Goal: Task Accomplishment & Management: Use online tool/utility

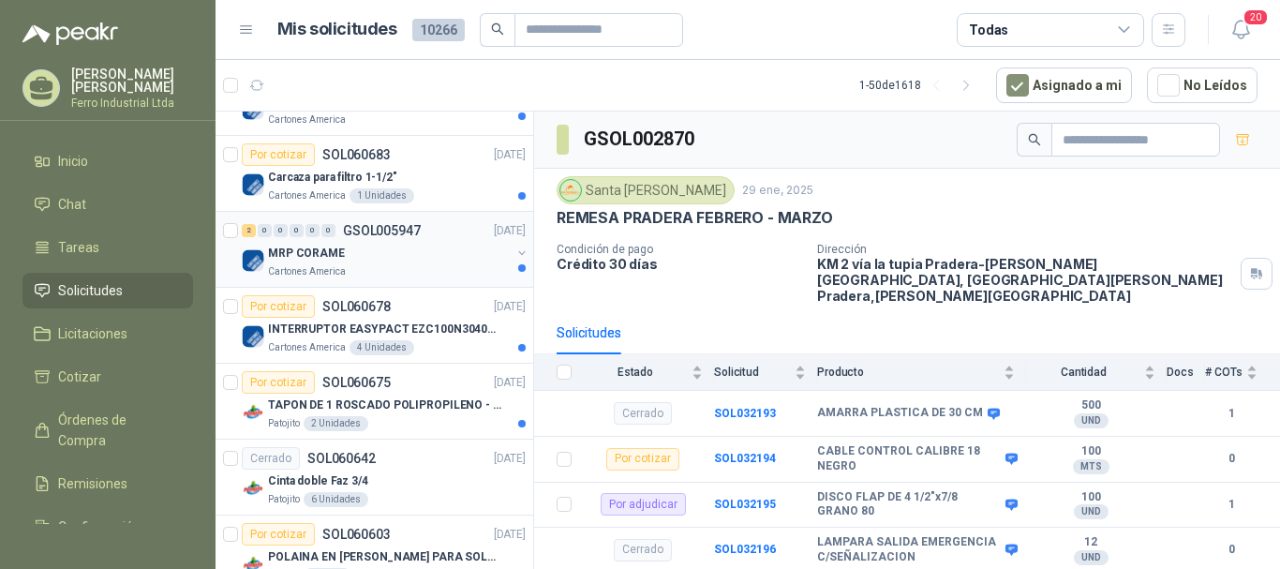
scroll to position [562, 0]
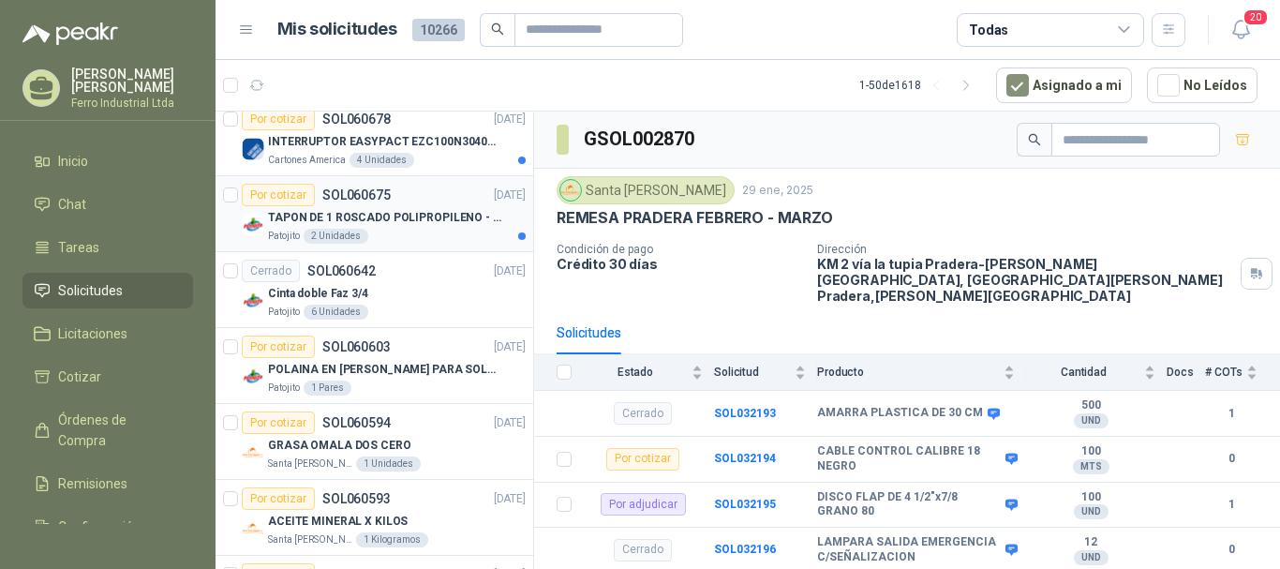
click at [449, 213] on p "TAPON DE 1 ROSCADO POLIPROPILENO - HEMBRA NPT" at bounding box center [384, 218] width 233 height 18
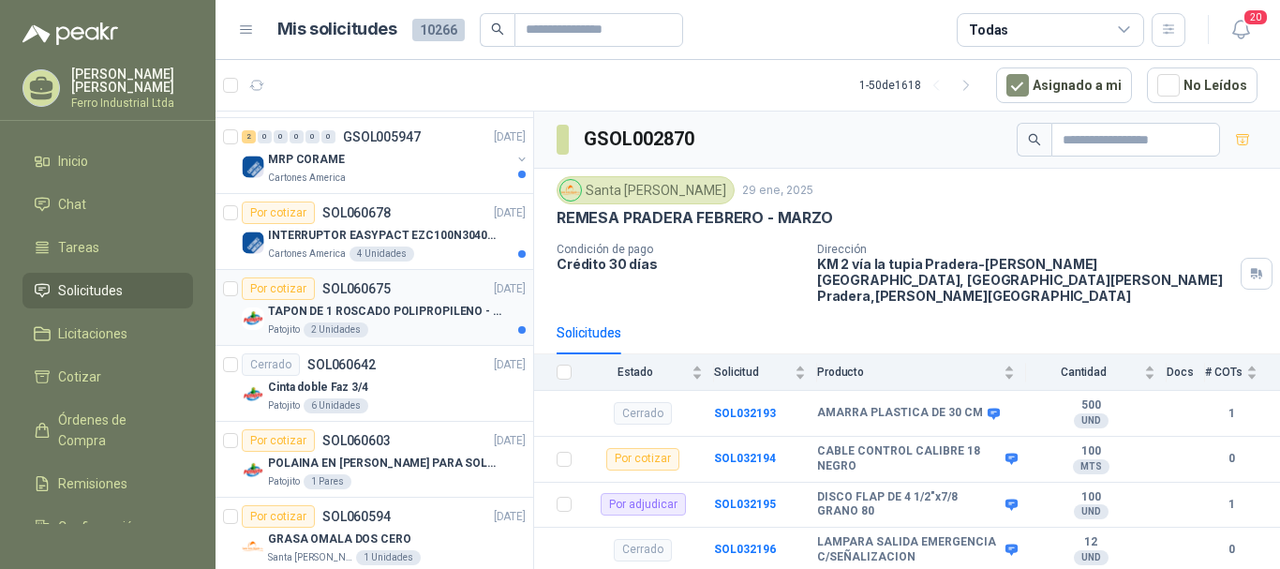
click at [429, 301] on div "TAPON DE 1 ROSCADO POLIPROPILENO - HEMBRA NPT" at bounding box center [397, 311] width 258 height 22
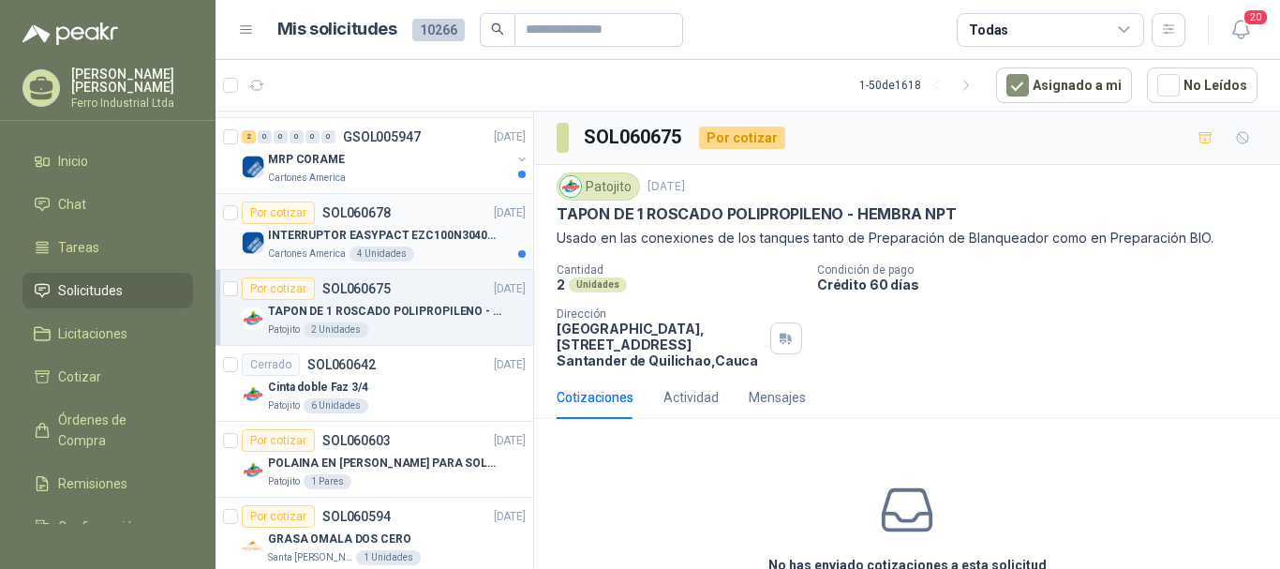
click at [454, 231] on p "INTERRUPTOR EASYPACT EZC100N3040C 40AMP 25K SCHNEIDER" at bounding box center [384, 236] width 233 height 18
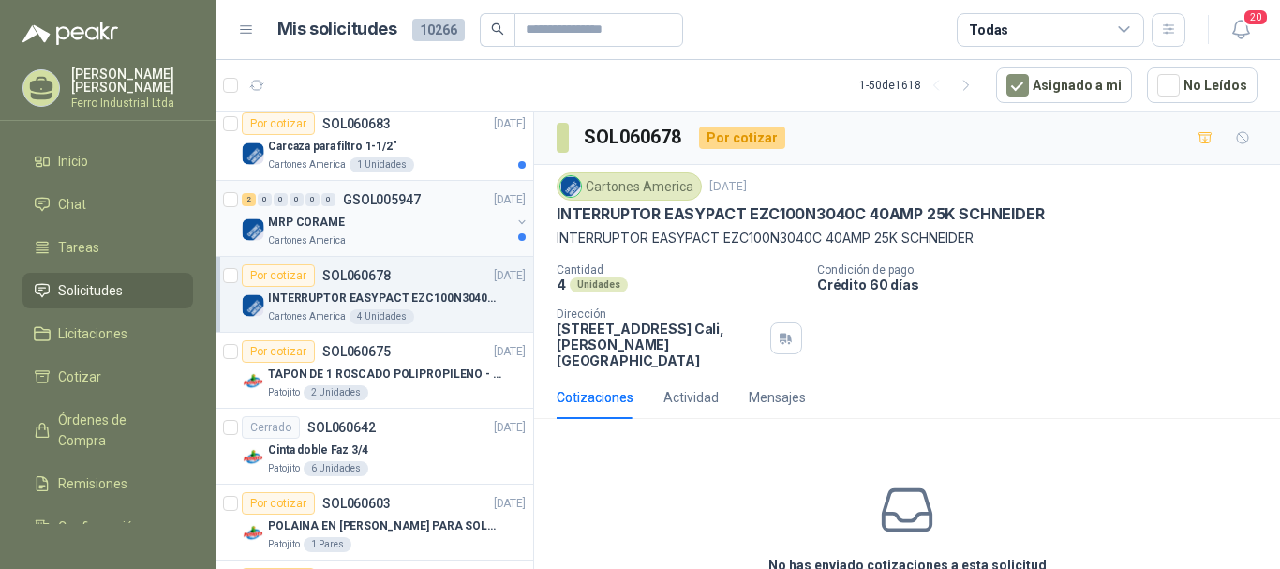
scroll to position [375, 0]
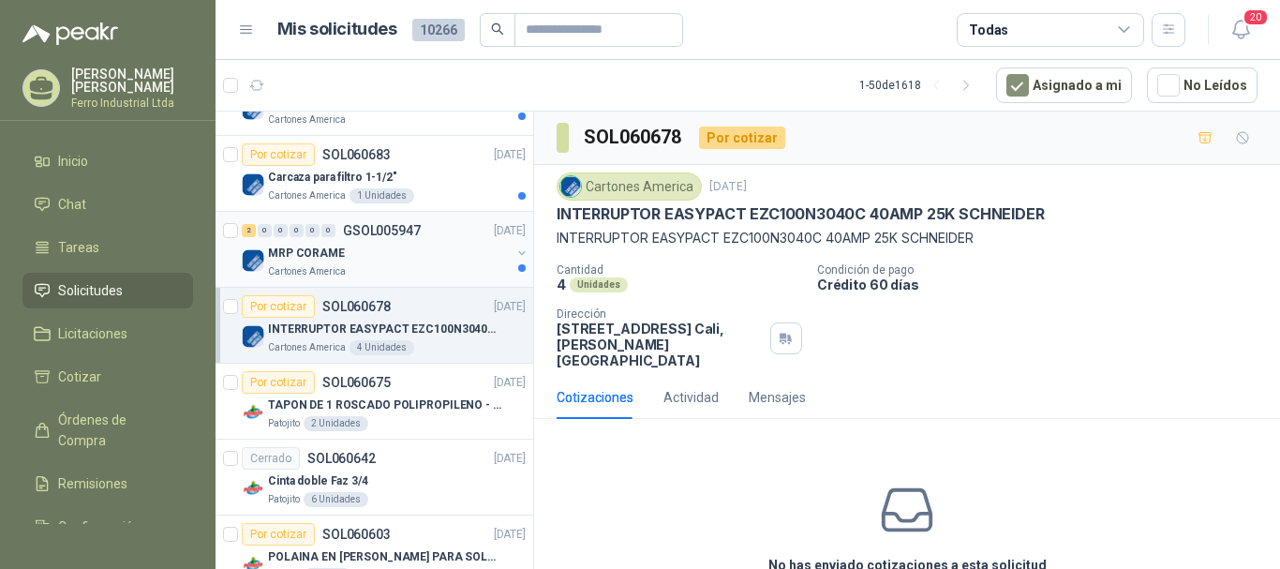
click at [424, 252] on div "MRP CORAME" at bounding box center [389, 253] width 243 height 22
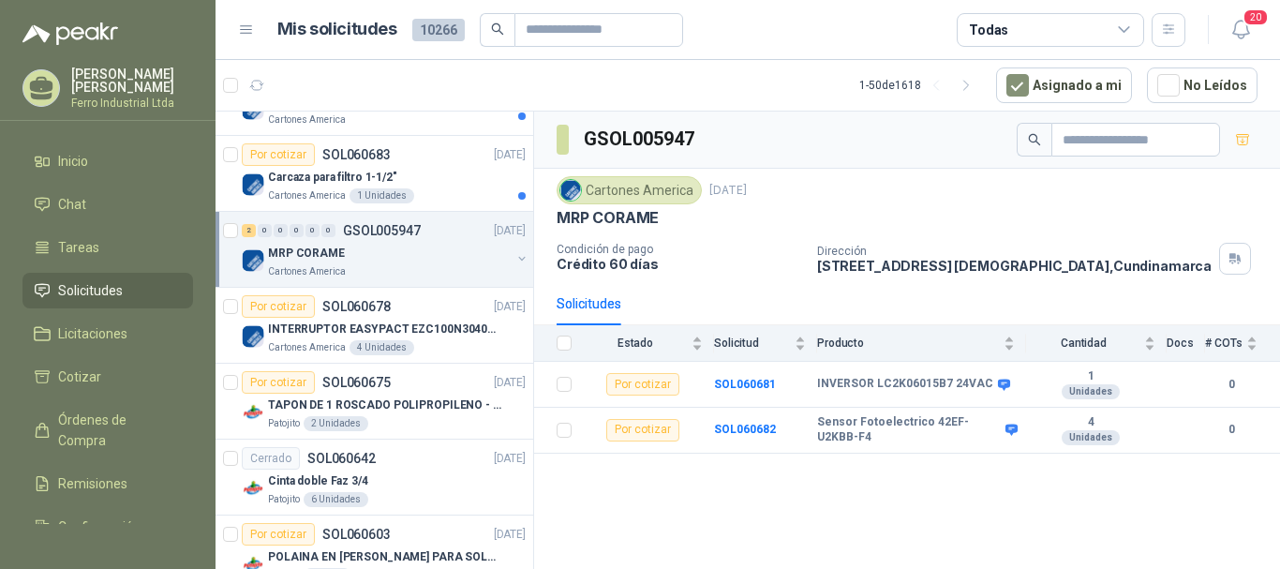
scroll to position [281, 0]
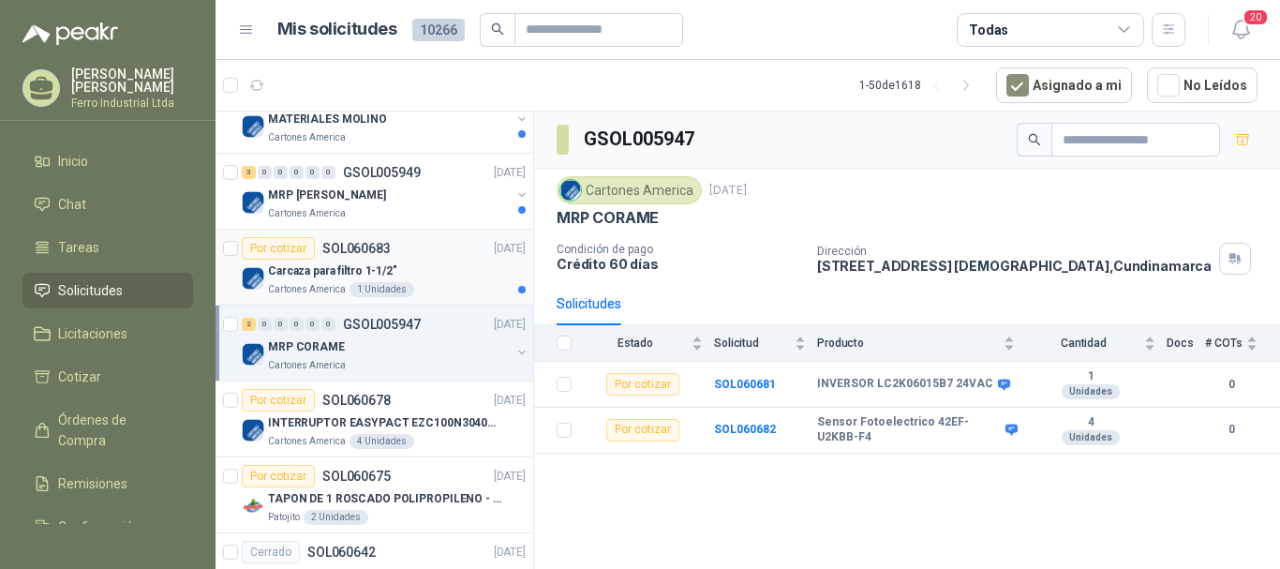
click at [420, 274] on div "Carcaza para filtro 1-1/2"" at bounding box center [397, 271] width 258 height 22
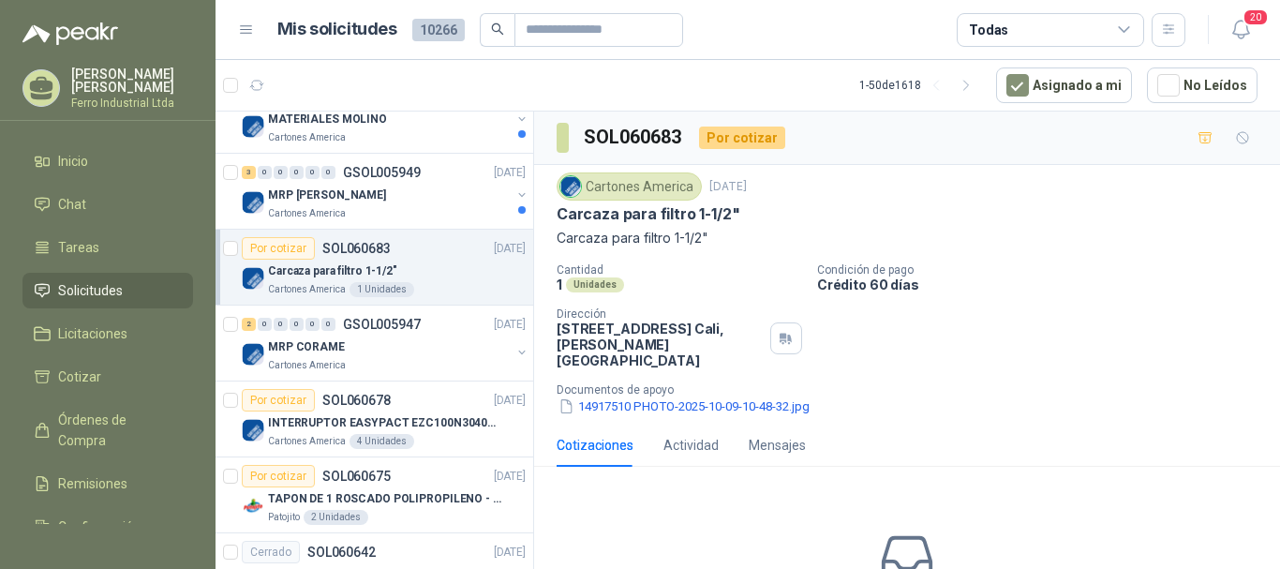
scroll to position [187, 0]
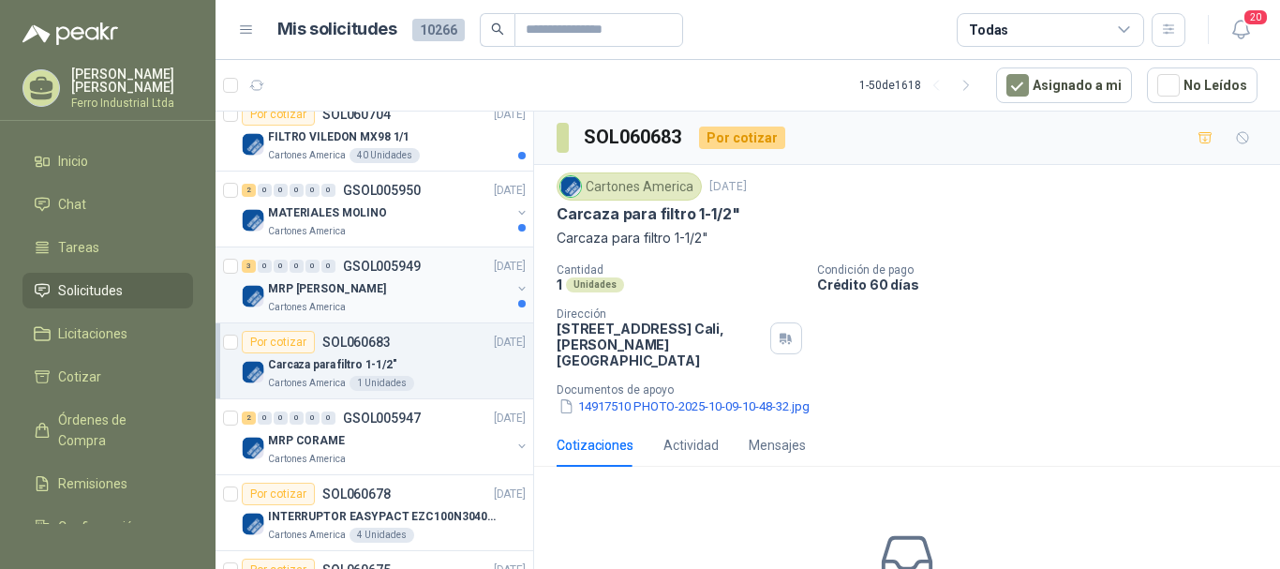
click at [419, 283] on div "MRP [PERSON_NAME]" at bounding box center [389, 288] width 243 height 22
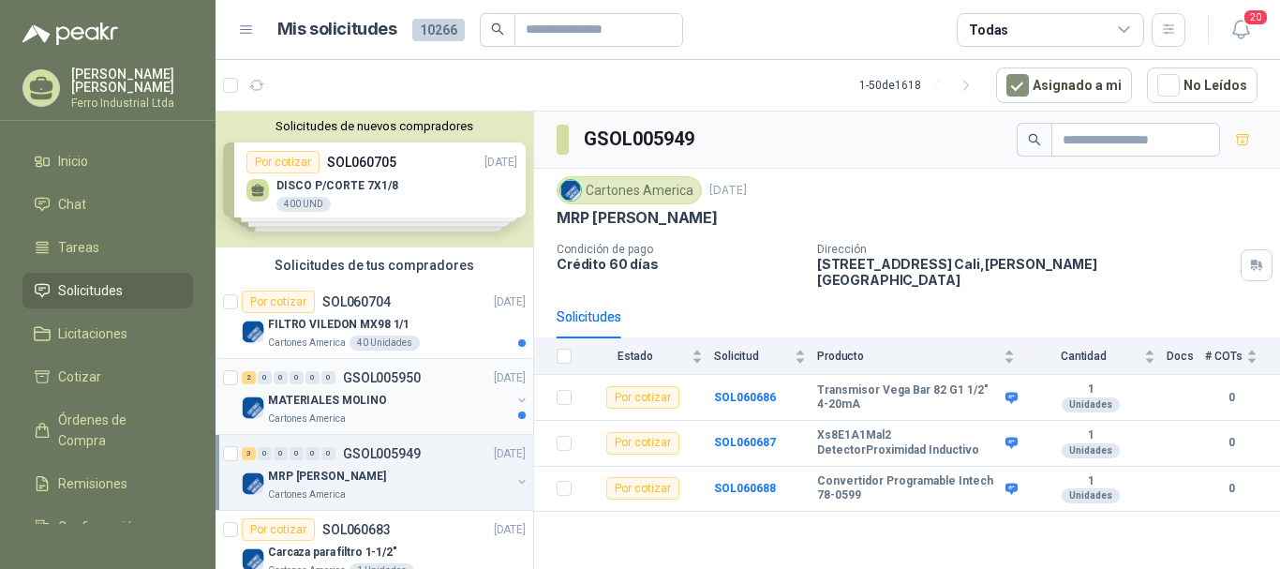
click at [446, 397] on div "MATERIALES MOLINO" at bounding box center [389, 400] width 243 height 22
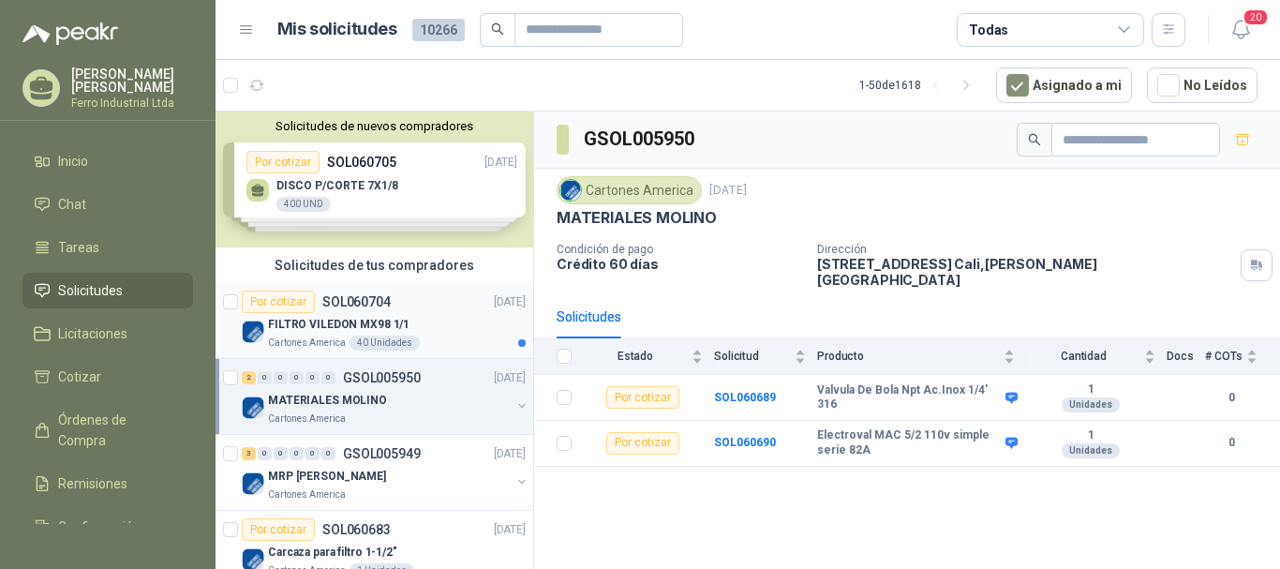
click at [461, 337] on div "Cartones America 40 Unidades" at bounding box center [397, 342] width 258 height 15
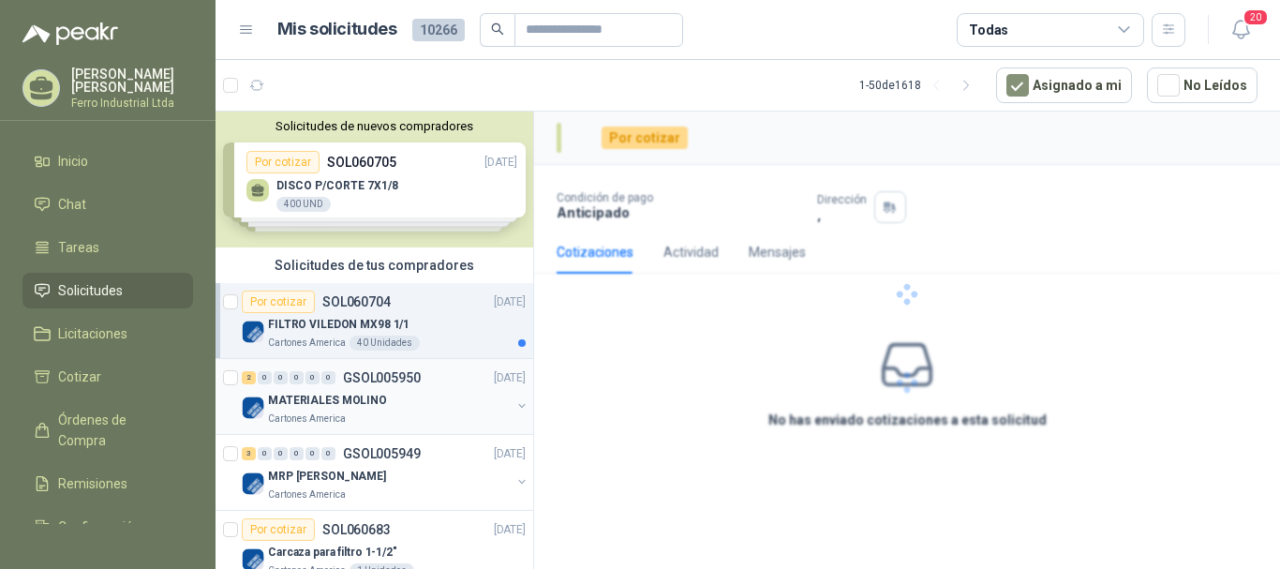
click at [427, 401] on div "MATERIALES MOLINO" at bounding box center [389, 400] width 243 height 22
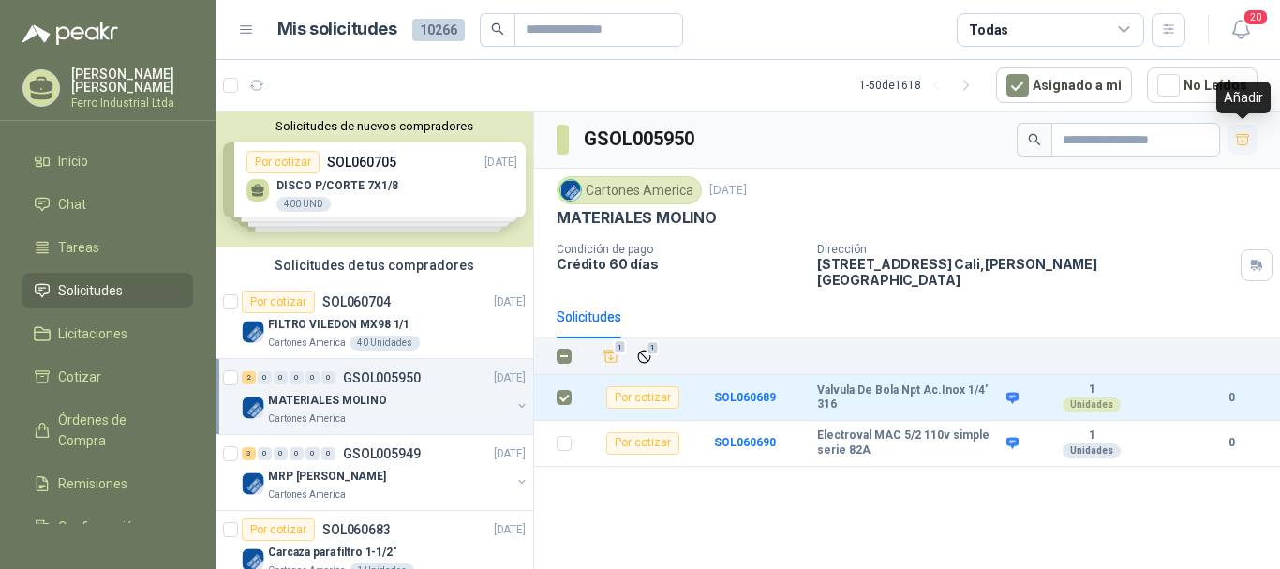
click at [1248, 146] on icon "button" at bounding box center [1243, 140] width 16 height 16
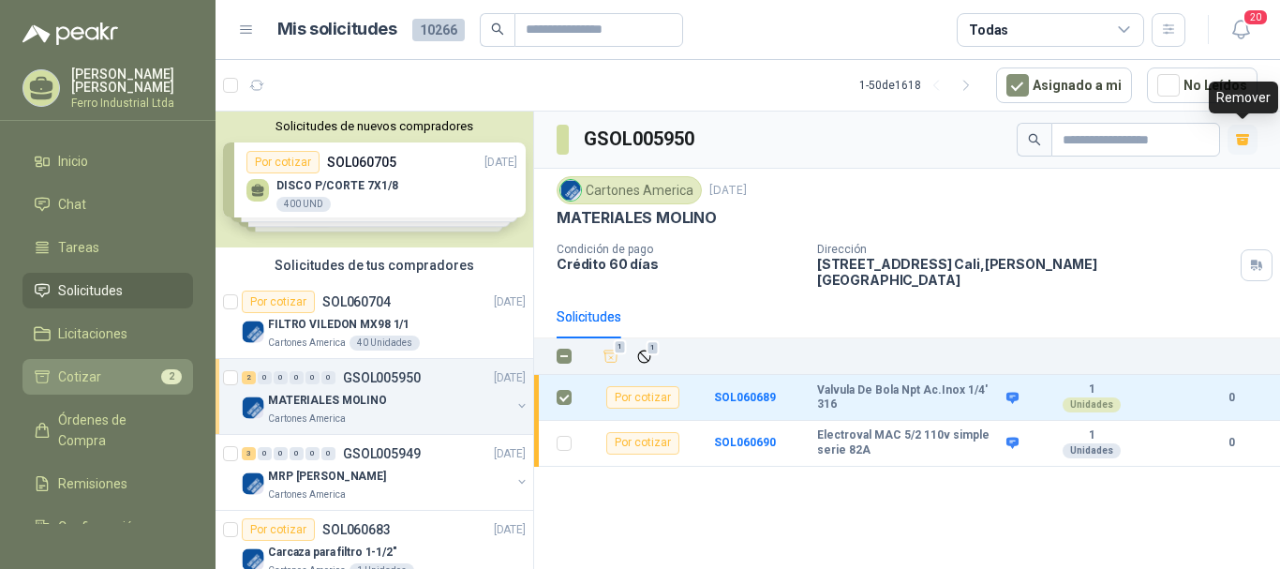
click at [99, 366] on li "Cotizar 2" at bounding box center [108, 376] width 148 height 21
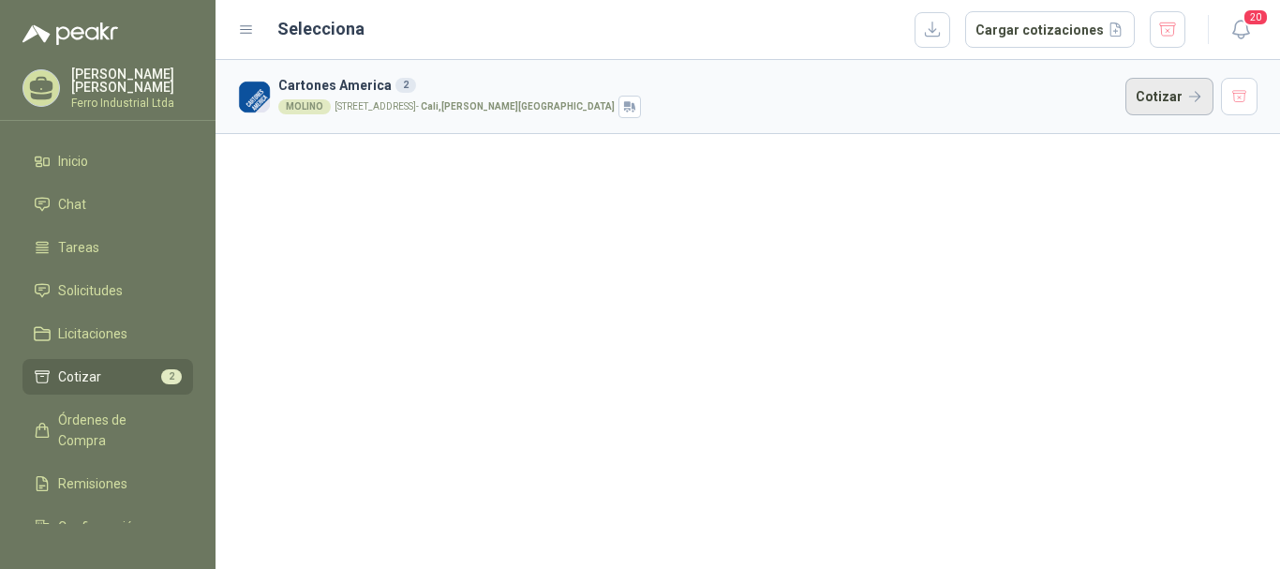
click at [1180, 88] on button "Cotizar" at bounding box center [1169, 96] width 88 height 37
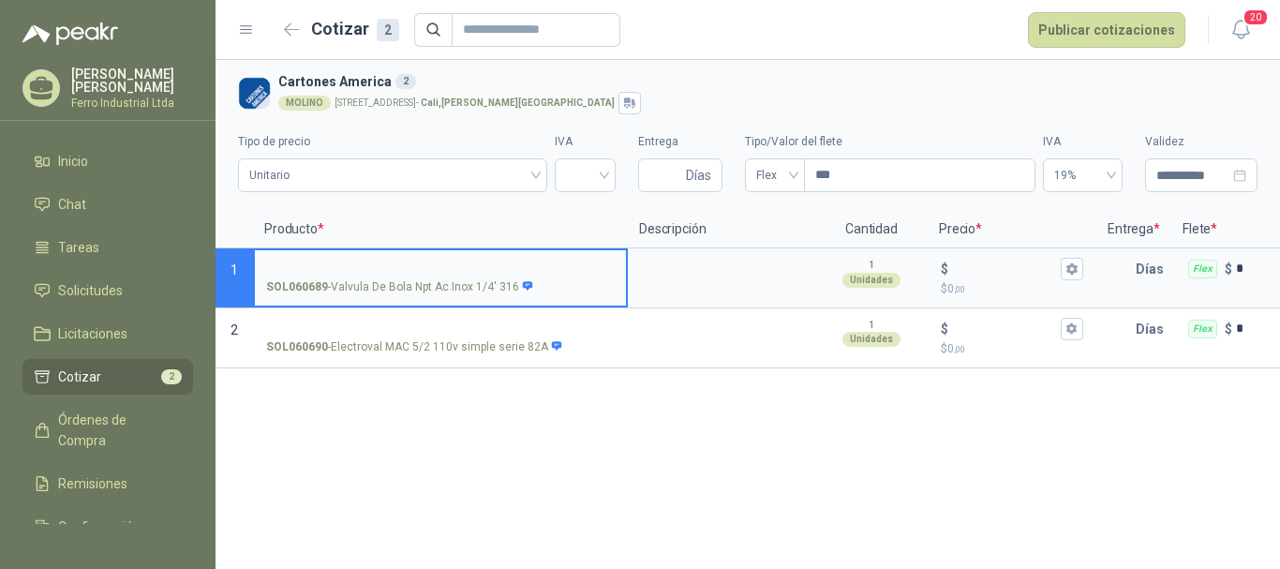
click at [379, 262] on input "SOL060689 - Valvula De Bola Npt Ac.Inox 1/4' 316" at bounding box center [440, 269] width 349 height 14
click at [670, 265] on textarea at bounding box center [722, 271] width 184 height 43
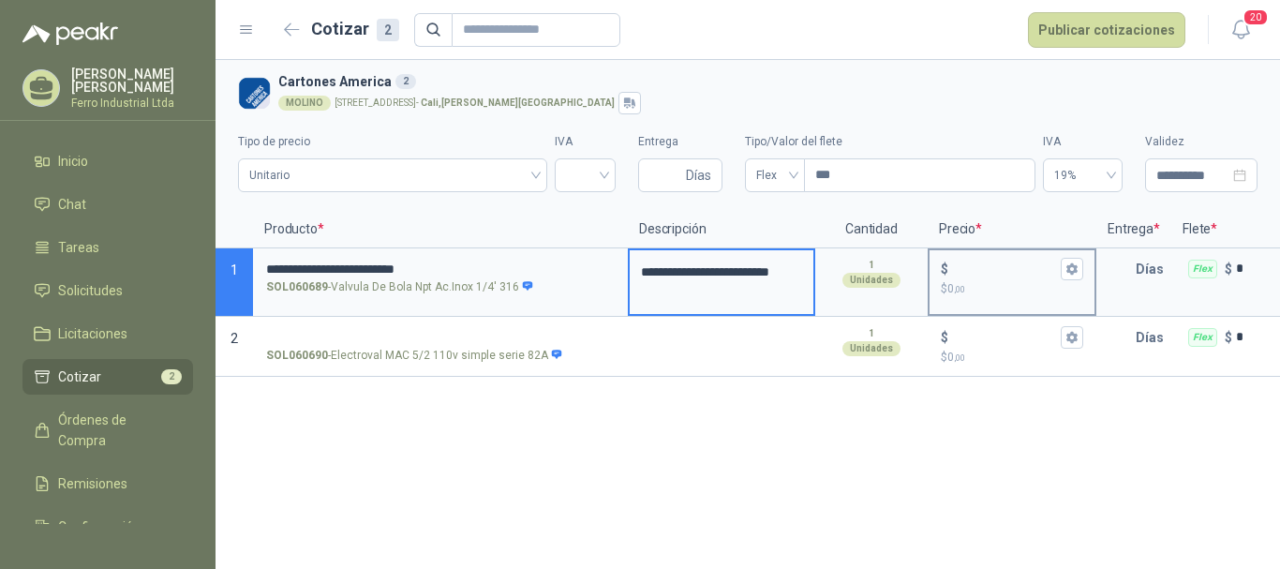
click at [971, 266] on input "$ $ 0 ,00" at bounding box center [1004, 268] width 105 height 14
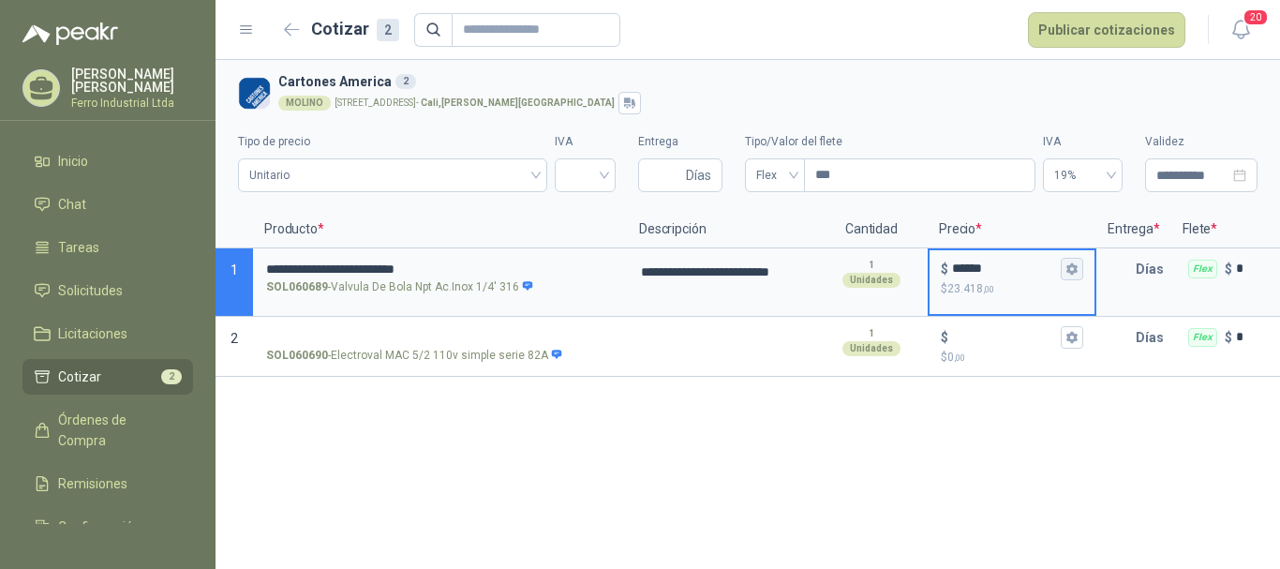
type input "******"
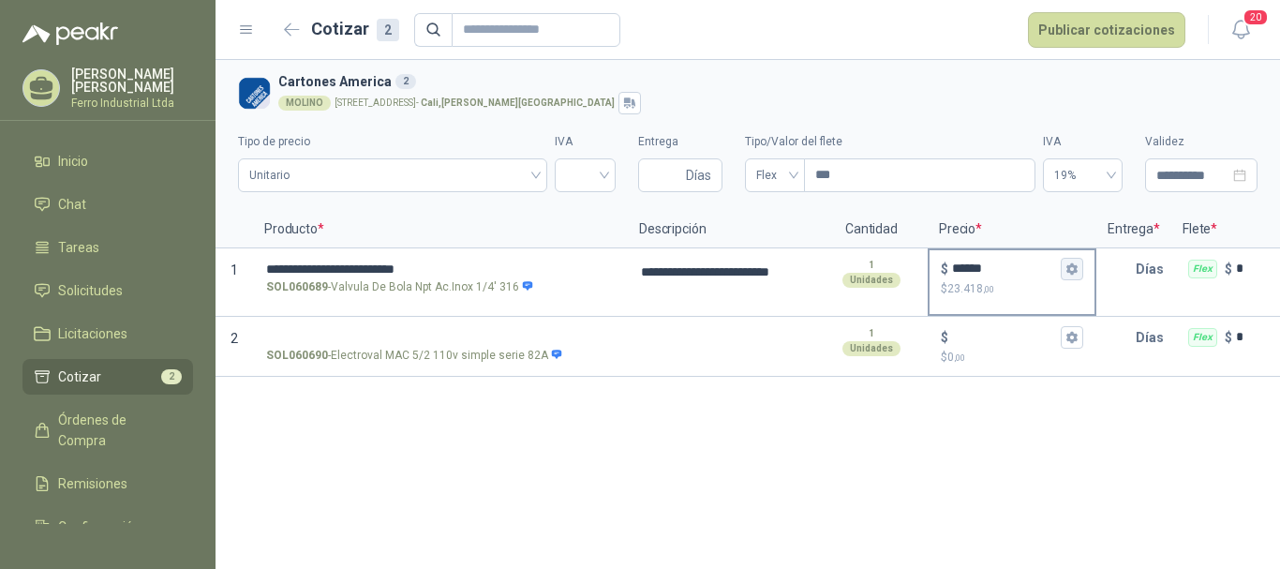
click at [1078, 271] on button "$ ****** $ 23.418 ,00" at bounding box center [1072, 269] width 22 height 22
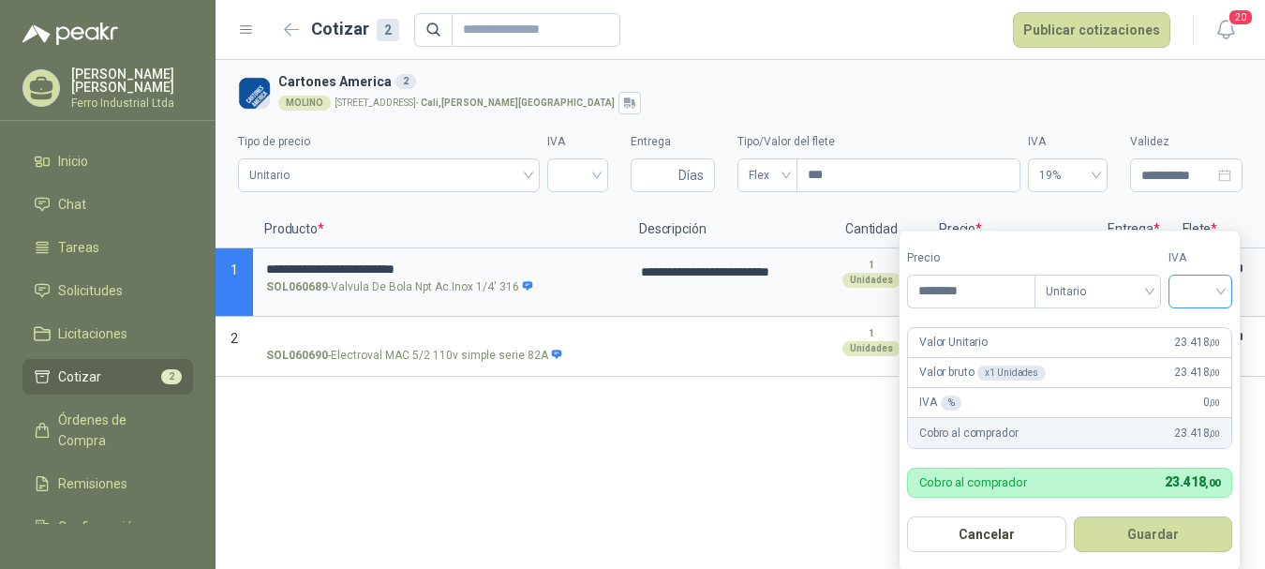
click at [1190, 284] on input "search" at bounding box center [1200, 289] width 41 height 28
click at [1205, 338] on div "19%" at bounding box center [1204, 330] width 35 height 21
click at [1160, 538] on button "Guardar" at bounding box center [1156, 534] width 161 height 36
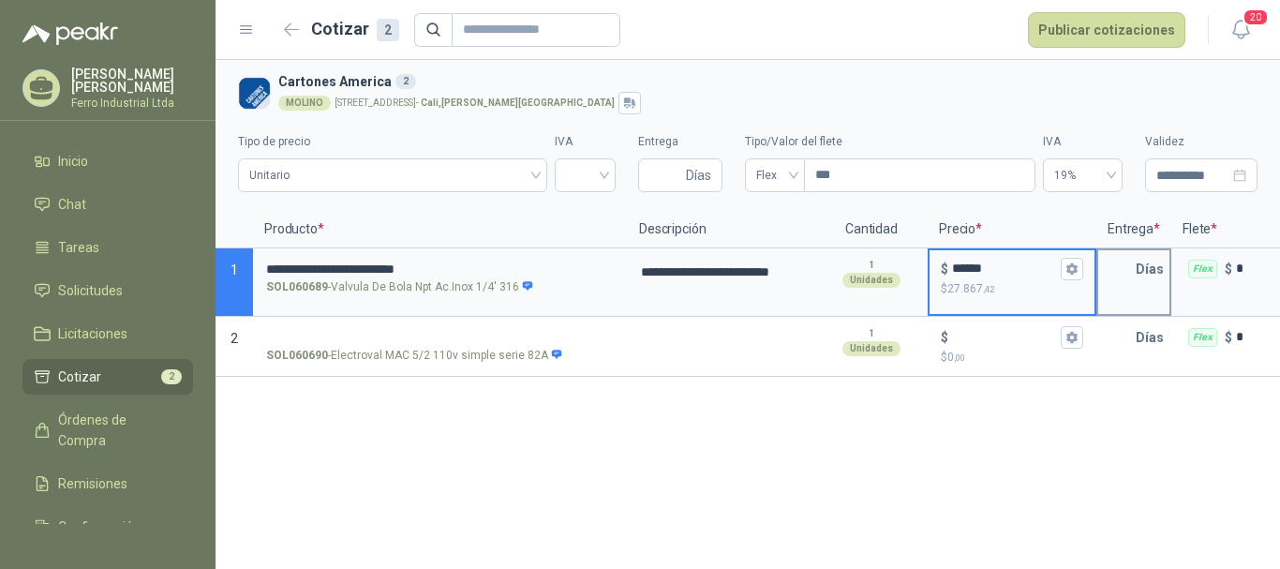
click at [1122, 266] on input "text" at bounding box center [1116, 268] width 37 height 37
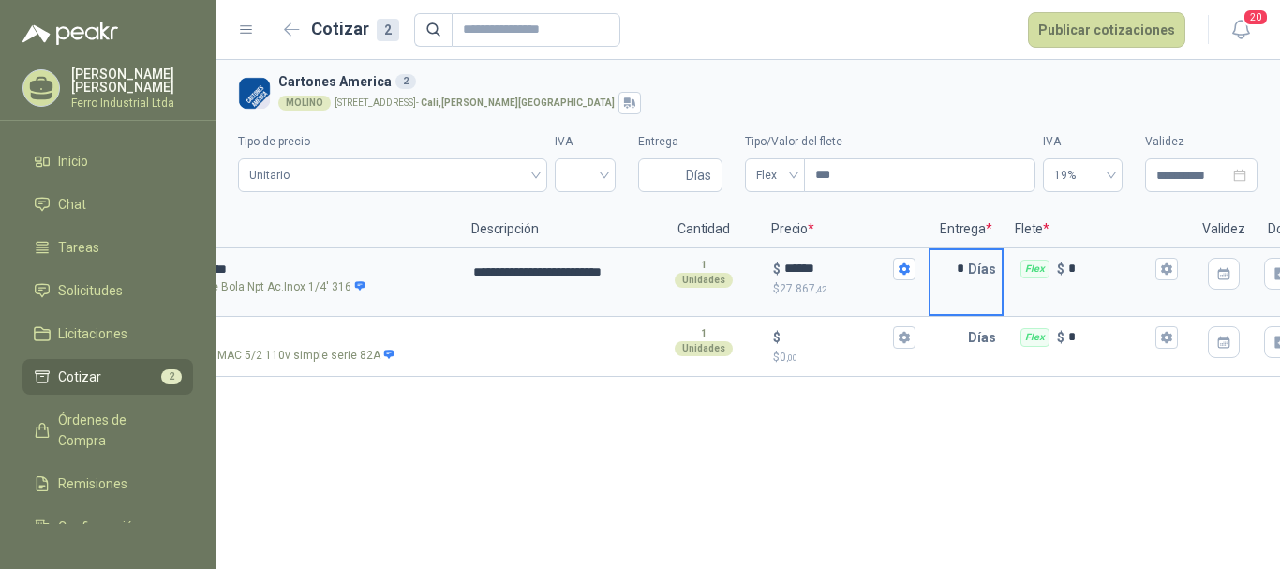
scroll to position [0, 204]
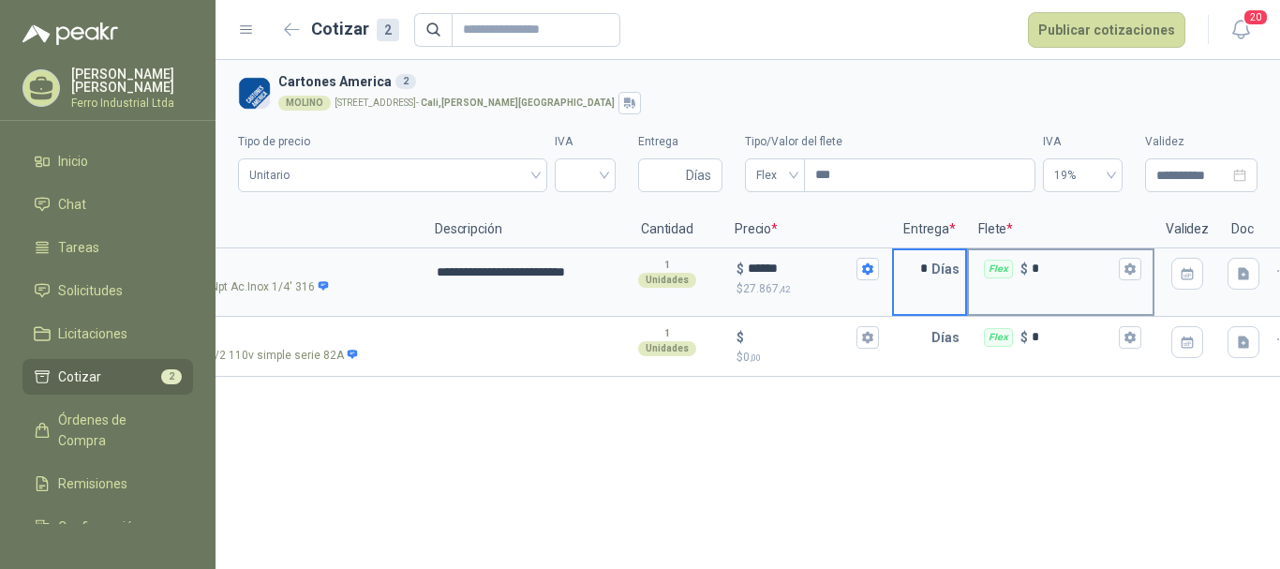
type input "*"
click at [1068, 275] on input "*" at bounding box center [1073, 268] width 83 height 14
click at [1123, 261] on button "Flex $ *" at bounding box center [1130, 269] width 22 height 22
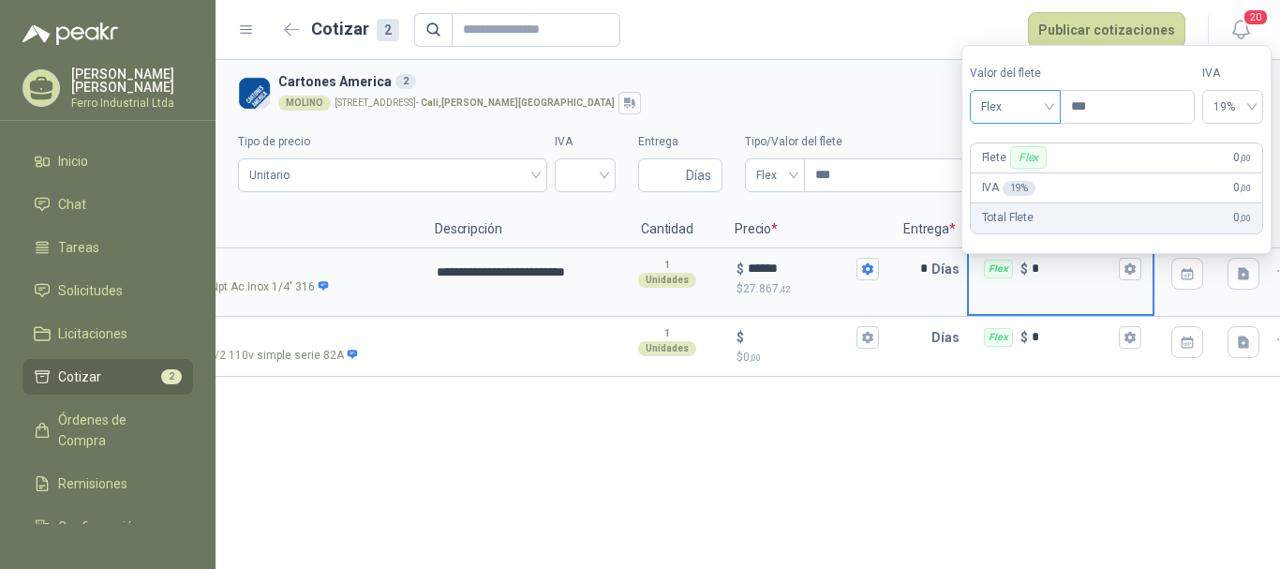
click at [1015, 102] on span "Flex" at bounding box center [1015, 107] width 68 height 28
click at [1009, 175] on div "Incluido" at bounding box center [1017, 176] width 65 height 21
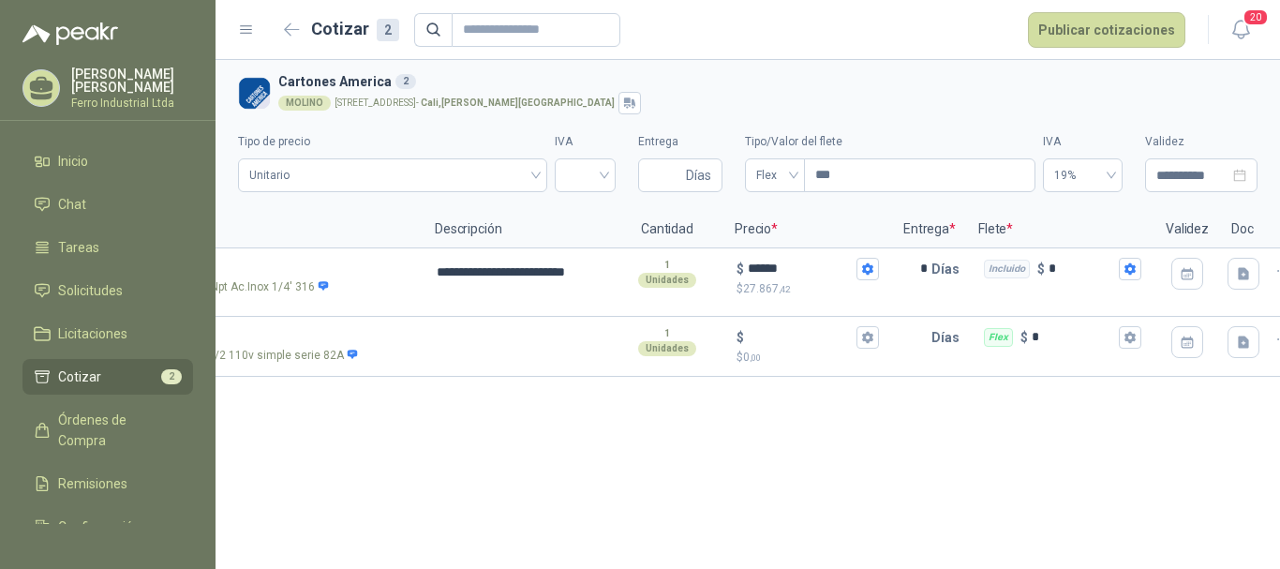
click at [924, 461] on div "**********" at bounding box center [747, 314] width 1064 height 509
click at [1097, 29] on button "Publicar cotizaciones" at bounding box center [1106, 30] width 157 height 36
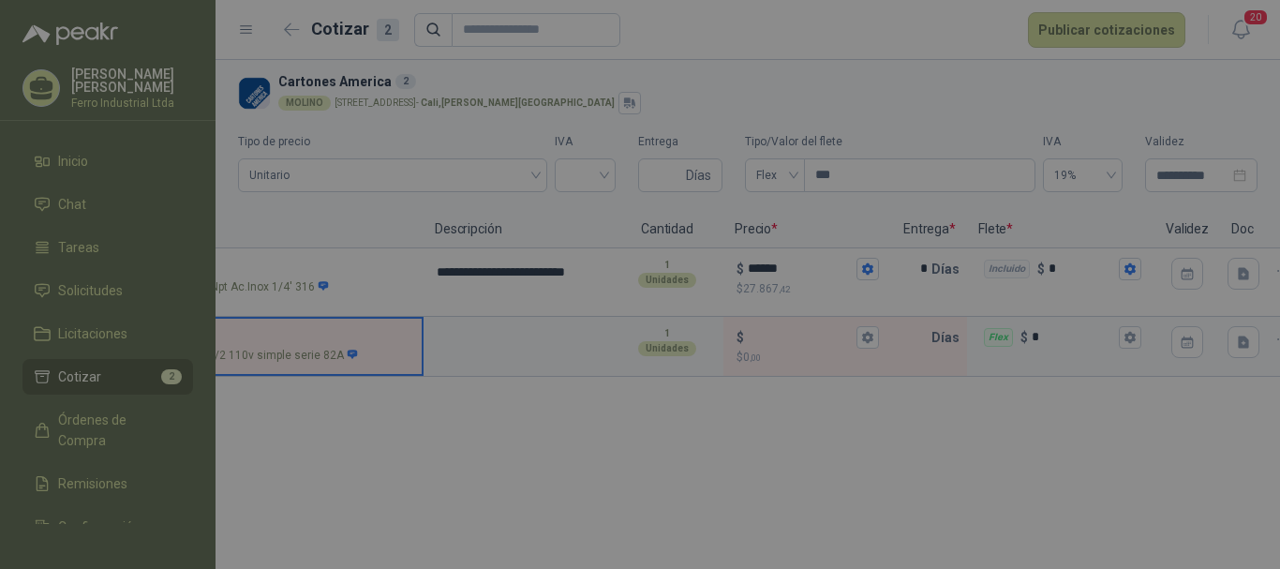
scroll to position [0, 51]
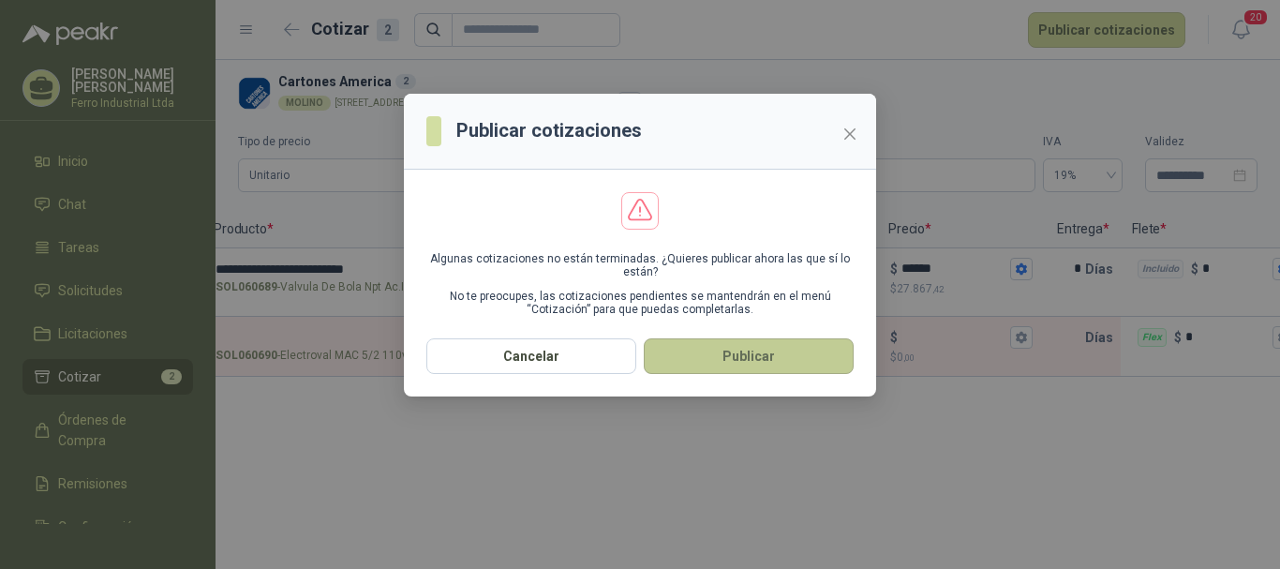
click at [710, 357] on button "Publicar" at bounding box center [749, 356] width 210 height 36
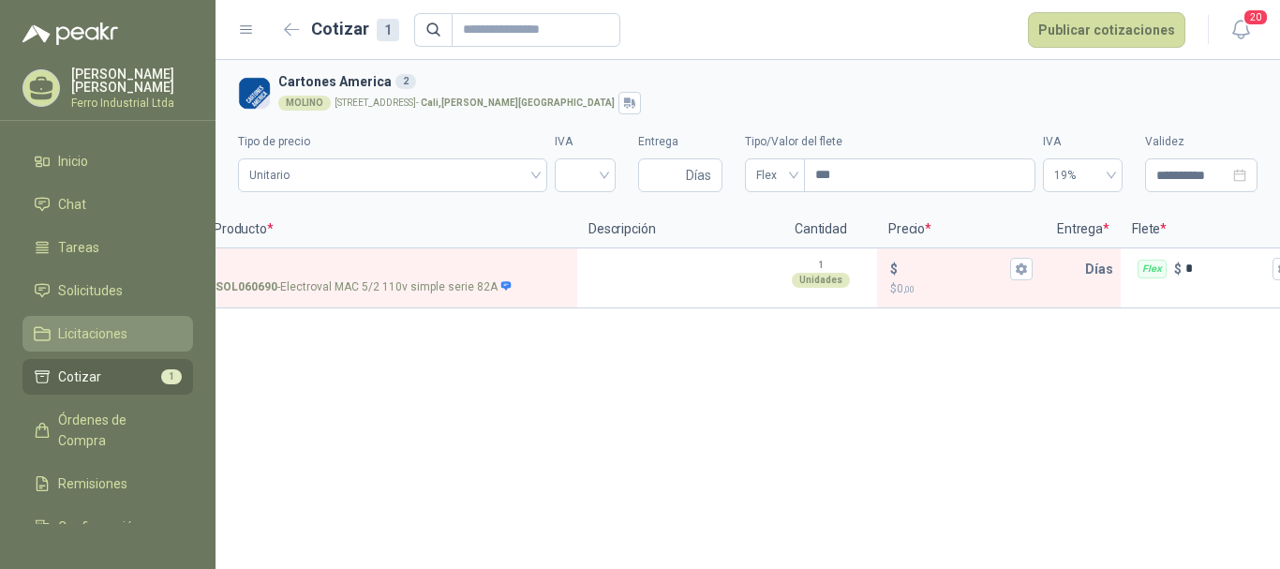
click at [104, 333] on span "Licitaciones" at bounding box center [92, 333] width 69 height 21
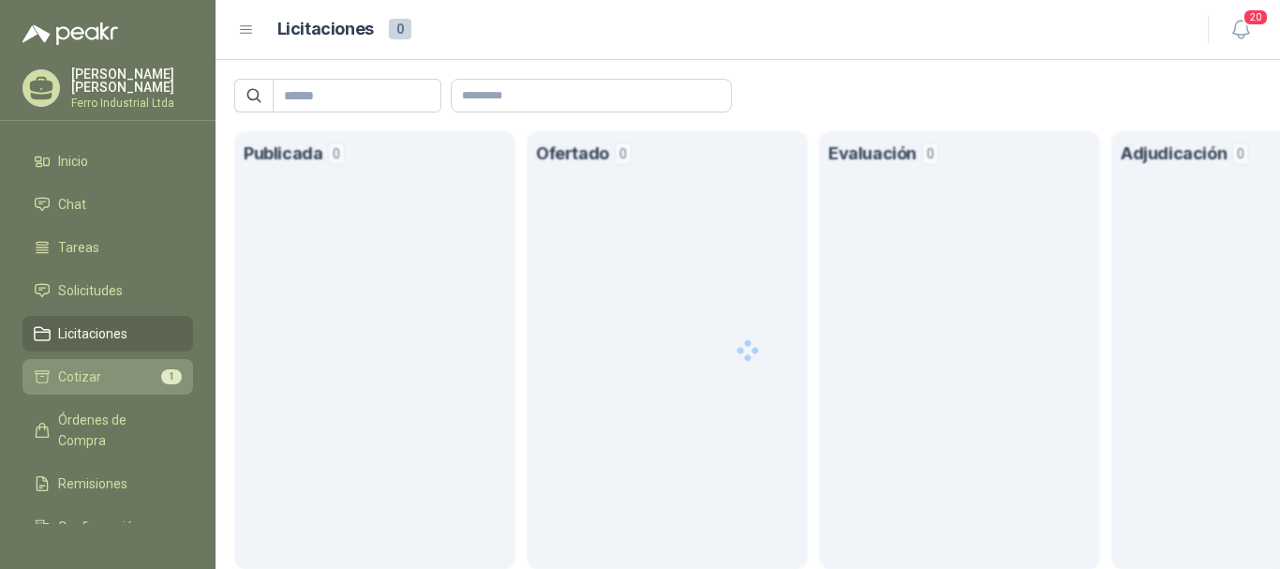
click at [74, 370] on span "Cotizar" at bounding box center [79, 376] width 43 height 21
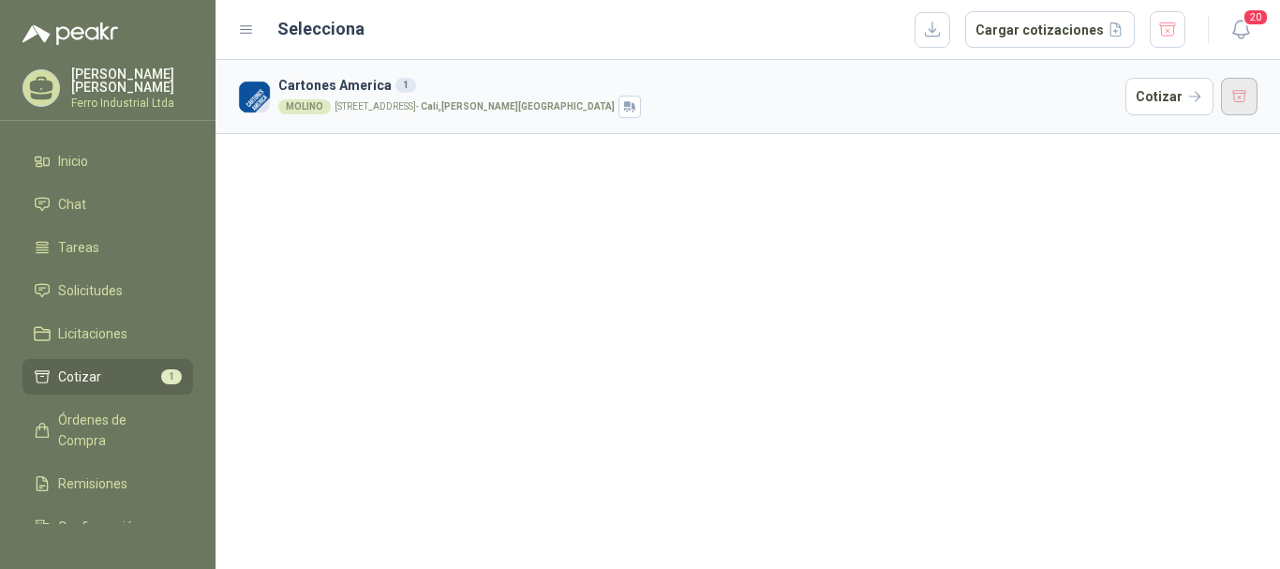
click at [1232, 86] on button "button" at bounding box center [1239, 96] width 37 height 37
